Goal: Task Accomplishment & Management: Manage account settings

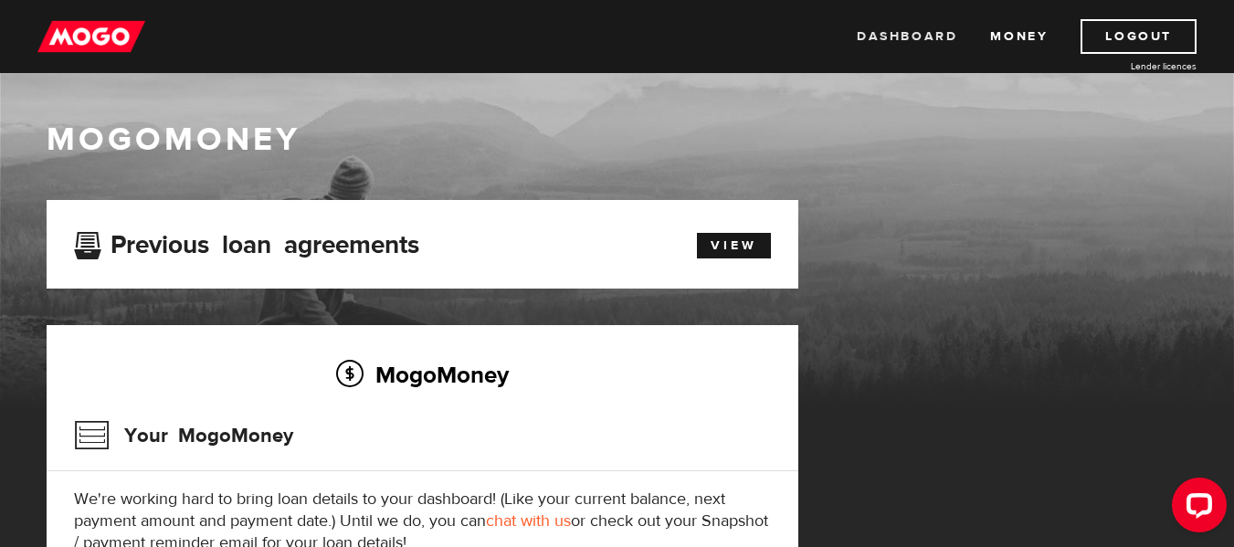
click at [884, 39] on link "Dashboard" at bounding box center [907, 36] width 100 height 35
drag, startPoint x: 890, startPoint y: 30, endPoint x: 908, endPoint y: 51, distance: 27.8
click at [890, 30] on link "Dashboard" at bounding box center [907, 36] width 100 height 35
click at [1121, 30] on link "Logout" at bounding box center [1138, 36] width 116 height 35
